Goal: Contribute content

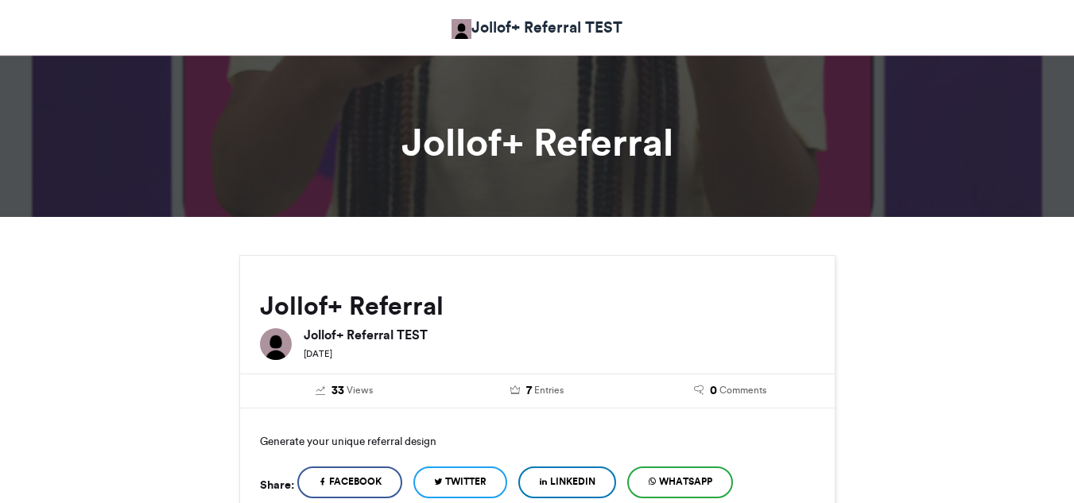
scroll to position [1090, 0]
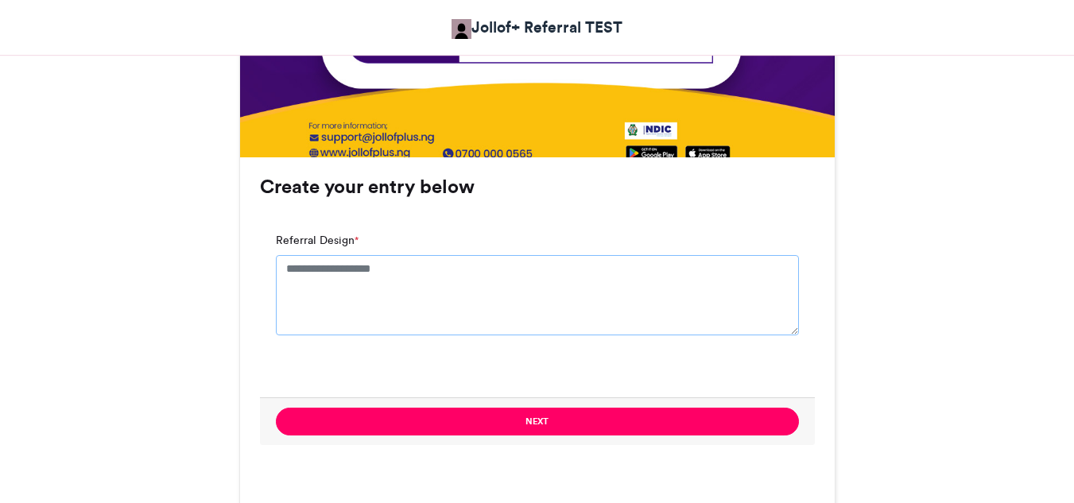
click at [332, 282] on textarea "Referral Design *" at bounding box center [537, 295] width 523 height 80
click at [336, 273] on textarea "Referral Design *" at bounding box center [537, 295] width 523 height 80
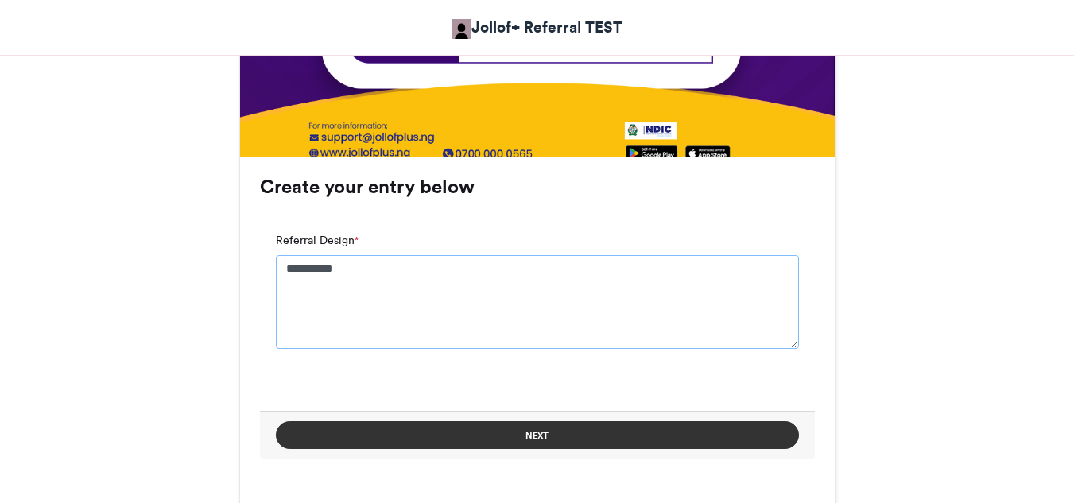
type textarea "**********"
click at [497, 438] on button "Next" at bounding box center [537, 435] width 523 height 28
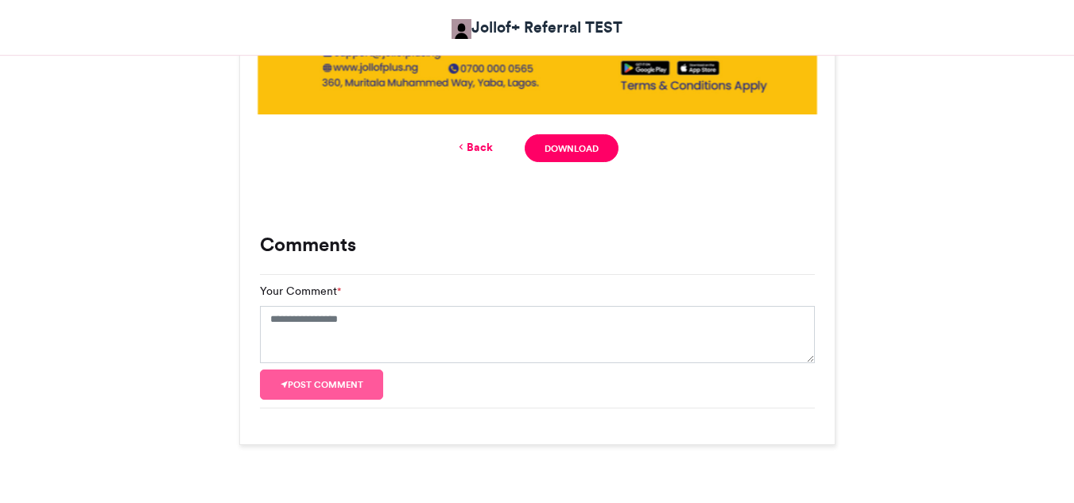
scroll to position [1248, 0]
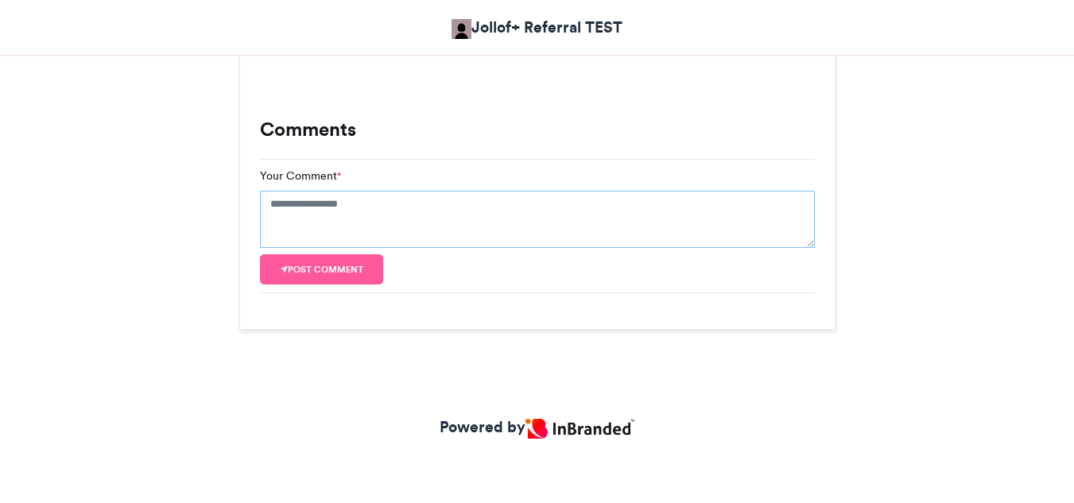
click at [296, 210] on textarea "Your Comment *" at bounding box center [537, 219] width 555 height 57
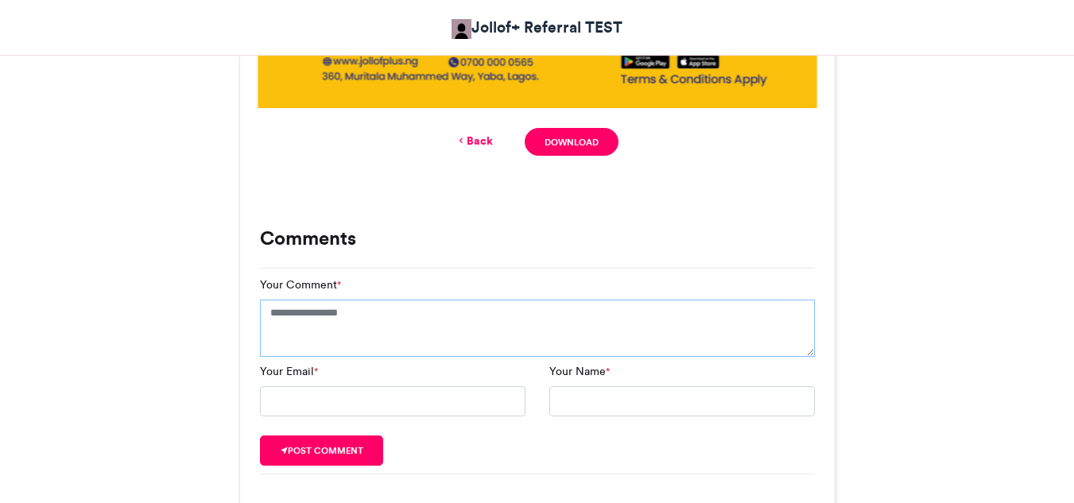
scroll to position [1321, 0]
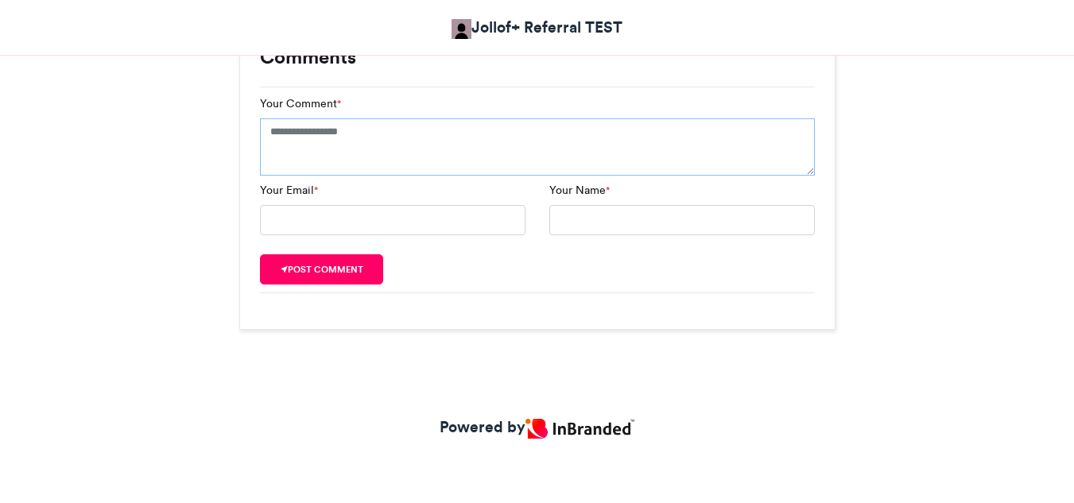
click at [310, 142] on textarea "Your Comment *" at bounding box center [537, 146] width 555 height 57
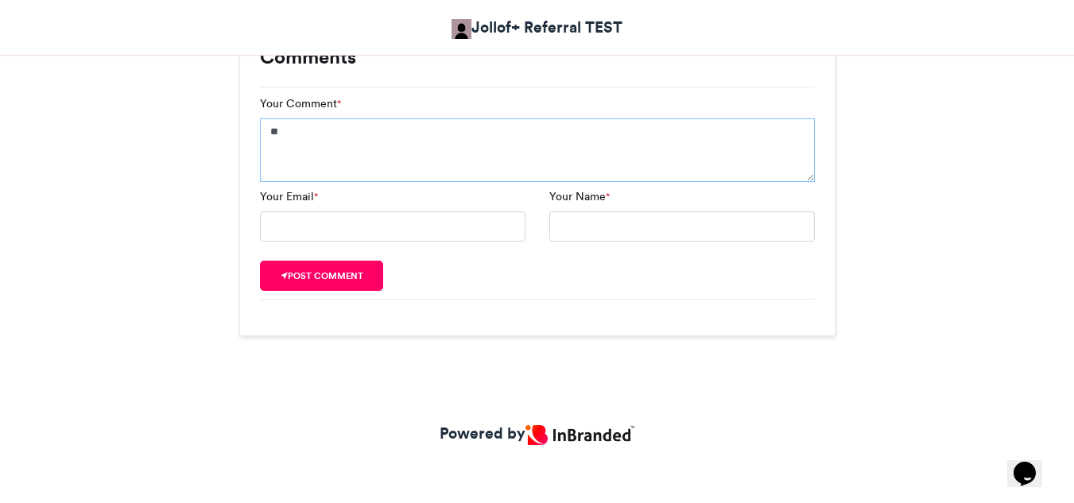
type textarea "*"
type textarea "**********"
click at [606, 224] on input "Your Name *" at bounding box center [682, 227] width 266 height 30
type input "**********"
click at [333, 231] on input "Your Email *" at bounding box center [393, 227] width 266 height 30
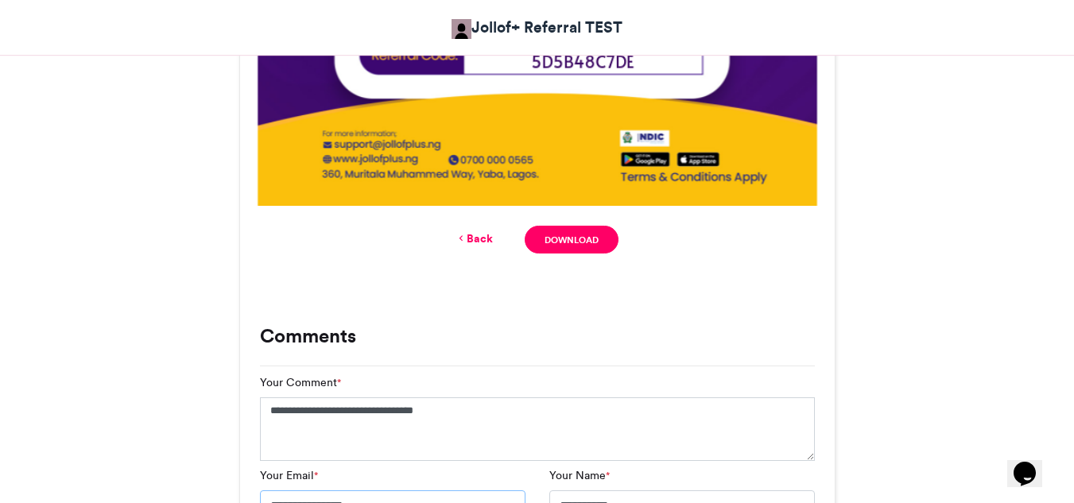
scroll to position [1003, 0]
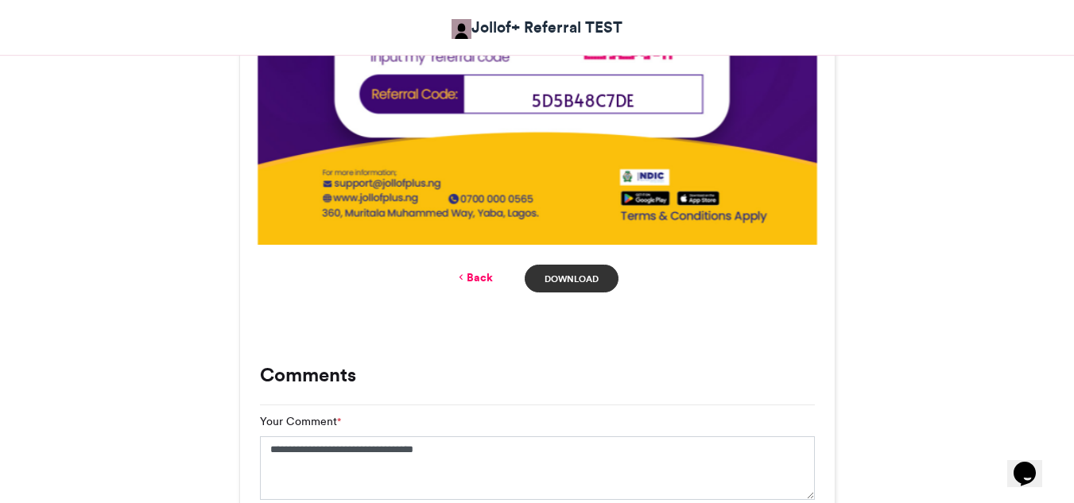
click at [572, 278] on link "Download" at bounding box center [571, 279] width 93 height 28
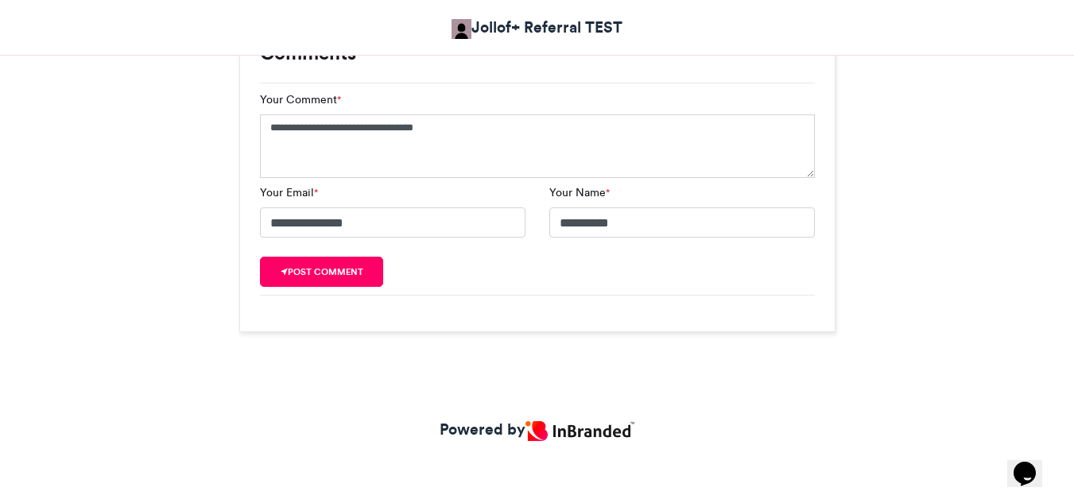
scroll to position [1327, 0]
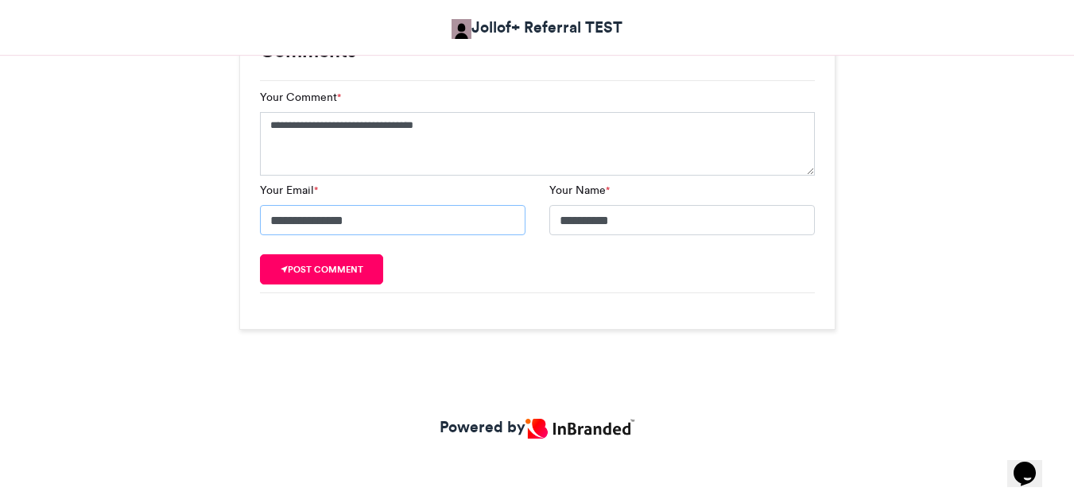
drag, startPoint x: 386, startPoint y: 219, endPoint x: 213, endPoint y: 212, distance: 172.7
type input "**********"
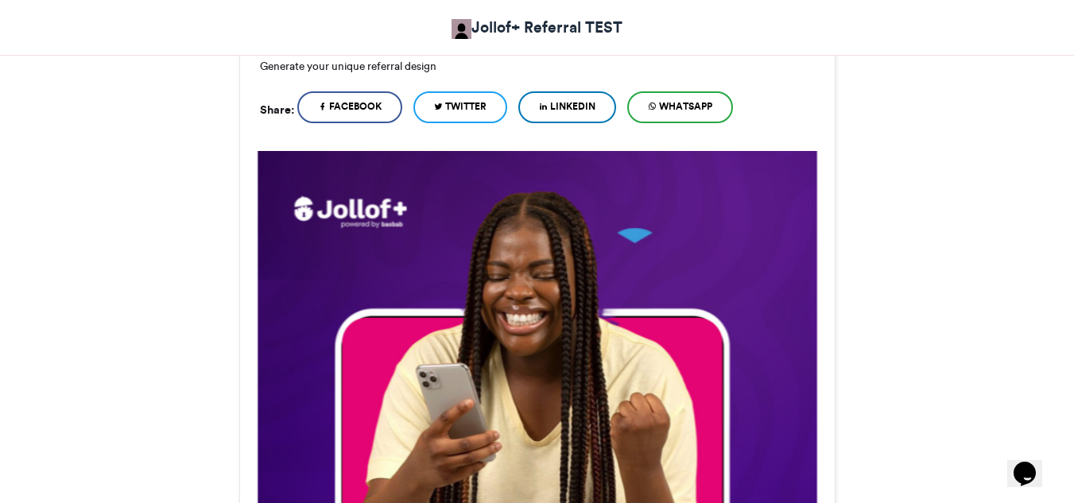
scroll to position [214, 0]
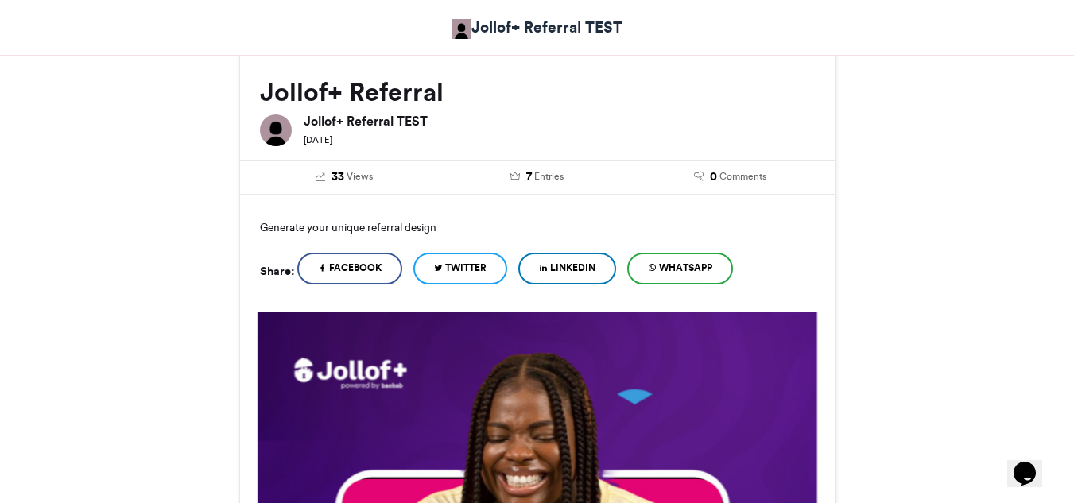
click at [657, 270] on icon at bounding box center [652, 267] width 9 height 11
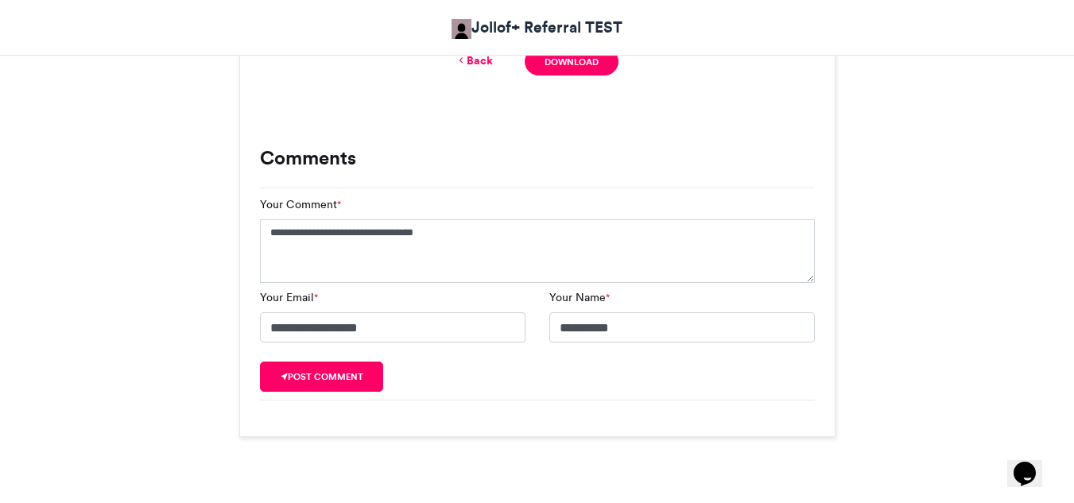
scroll to position [1327, 0]
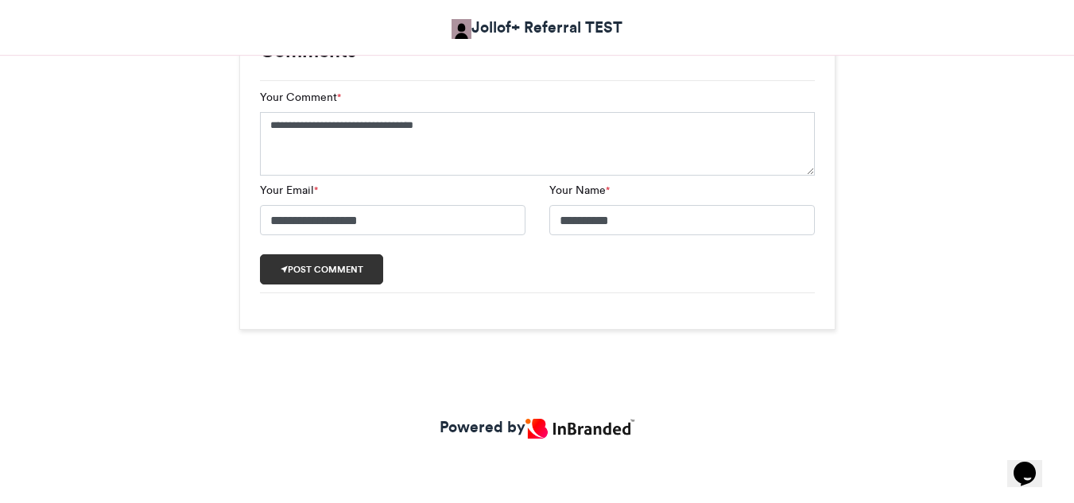
click at [324, 274] on button "Post comment" at bounding box center [322, 269] width 124 height 30
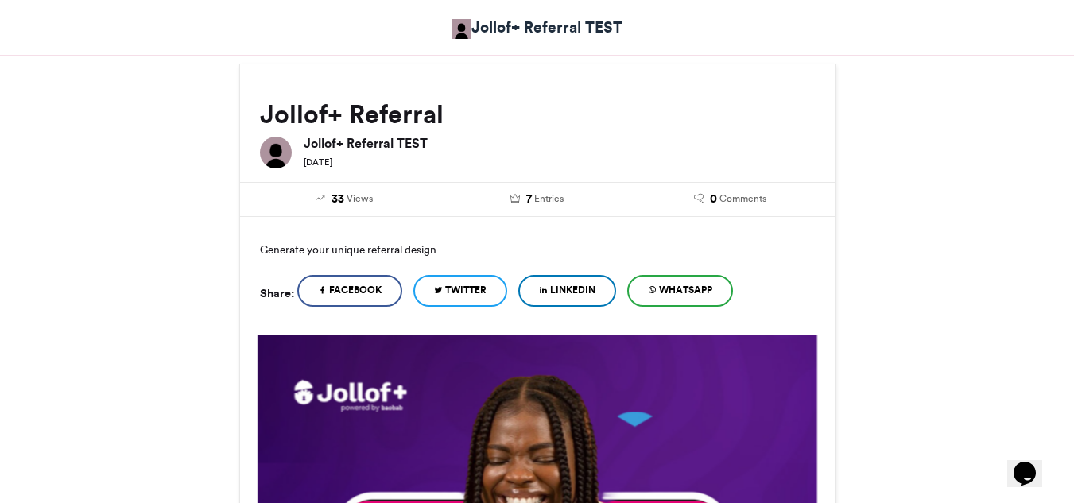
scroll to position [239, 0]
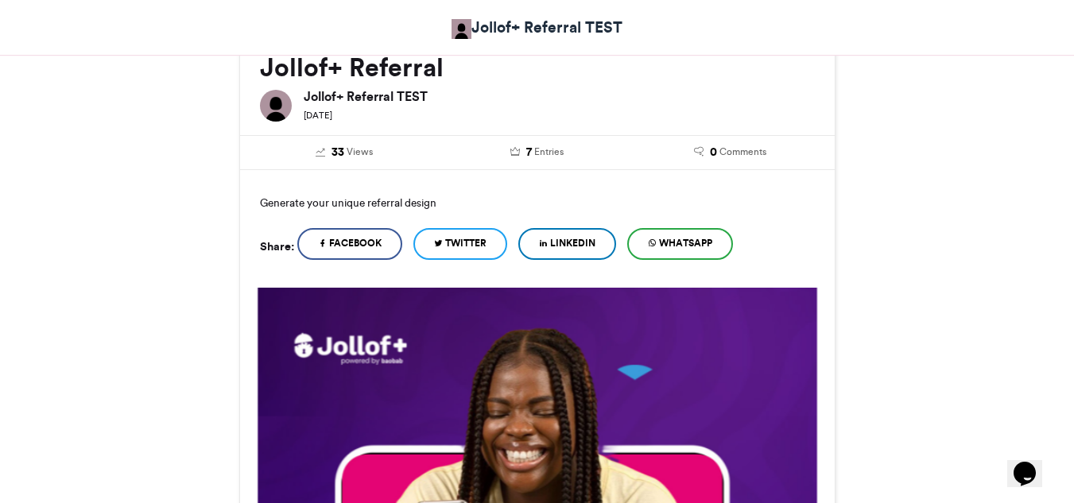
click at [365, 240] on span "Facebook" at bounding box center [355, 243] width 52 height 14
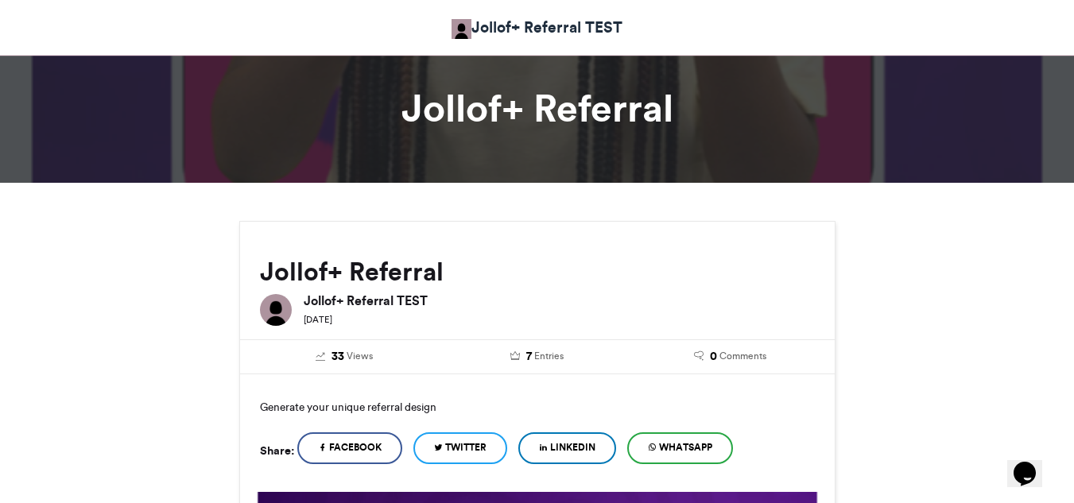
scroll to position [0, 0]
